Goal: Transaction & Acquisition: Purchase product/service

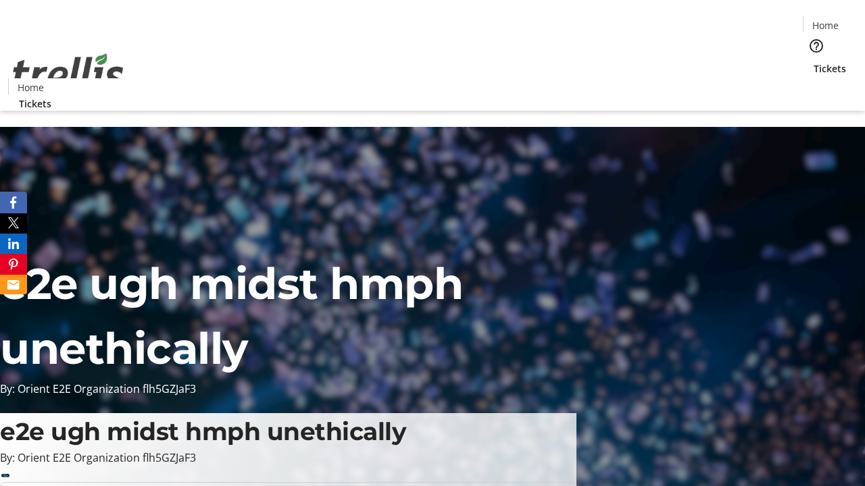
click at [826, 20] on span "Sign Up" at bounding box center [831, 19] width 39 height 16
type input "[EMAIL_ADDRESS][DOMAIN_NAME]"
type input "[PERSON_NAME]"
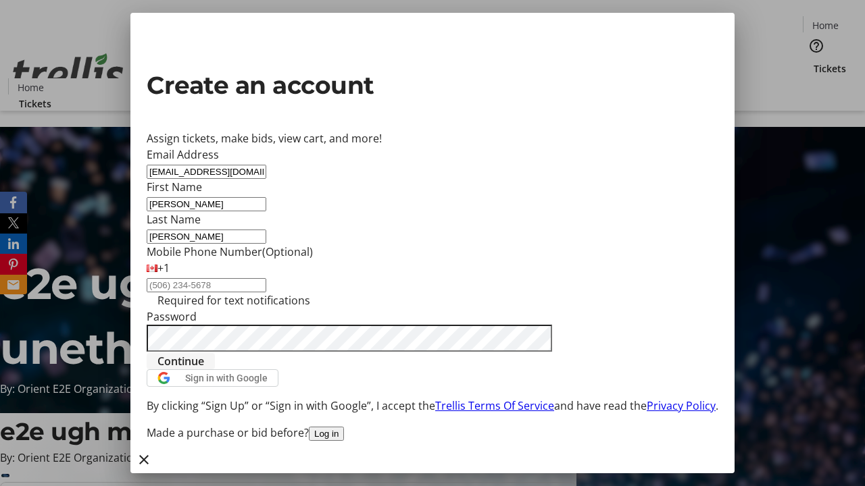
click at [204, 370] on span "Continue" at bounding box center [180, 361] width 47 height 16
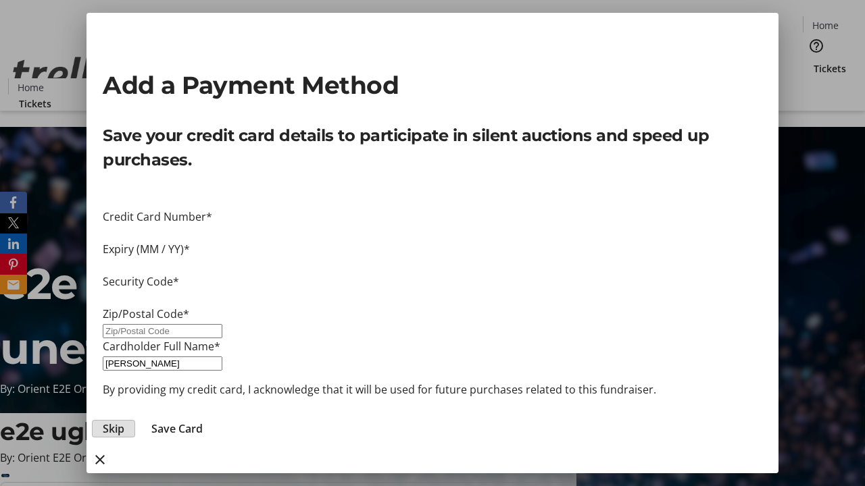
click at [124, 421] on span "Skip" at bounding box center [114, 429] width 22 height 16
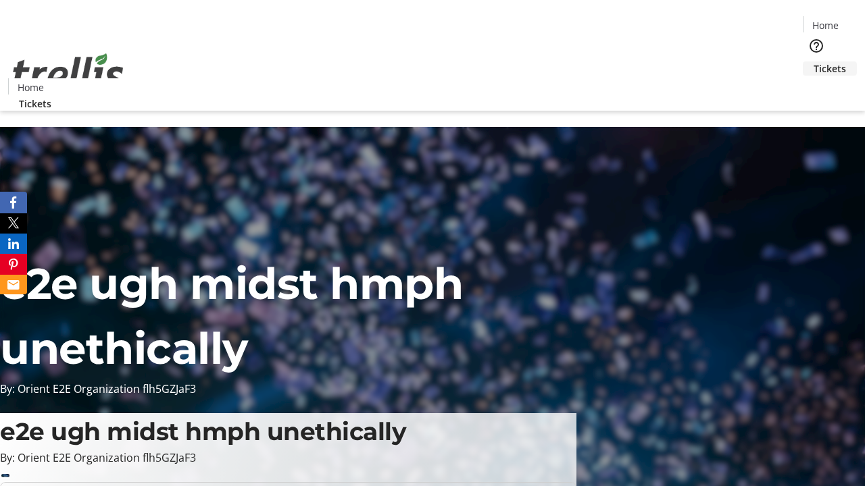
click at [813, 61] on span "Tickets" at bounding box center [829, 68] width 32 height 14
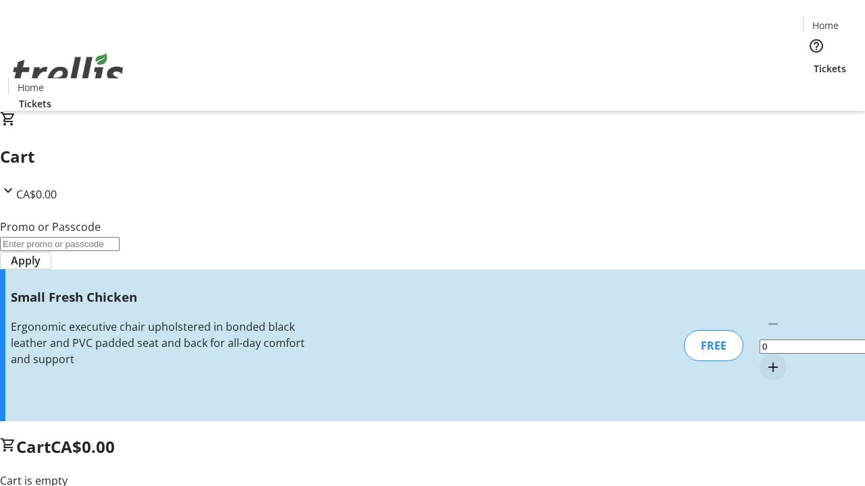
click at [765, 359] on mat-icon "Increment by one" at bounding box center [773, 367] width 16 height 16
type input "1"
